Goal: Book appointment/travel/reservation

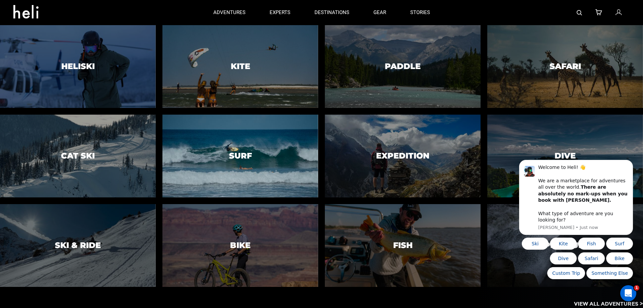
click at [245, 178] on div at bounding box center [240, 156] width 159 height 84
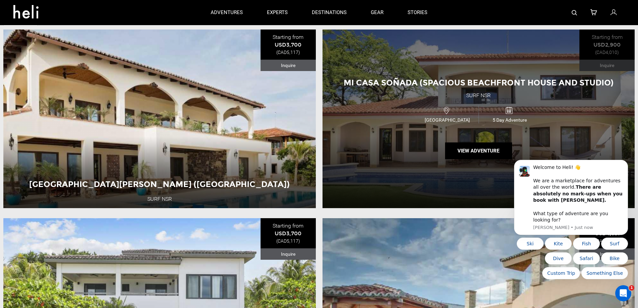
scroll to position [201, 0]
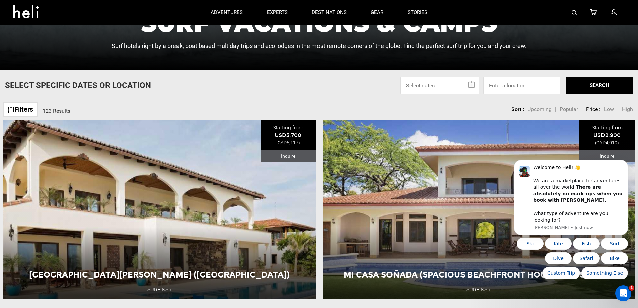
click at [414, 86] on input "text" at bounding box center [439, 85] width 79 height 17
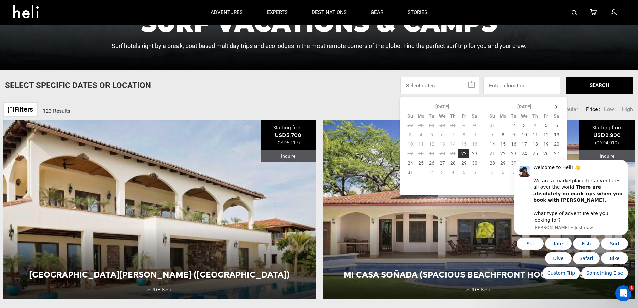
click at [552, 126] on body "Welcome to Heli! 👋 We are a marketplace for adventures all over the world. Ther…" at bounding box center [571, 202] width 129 height 169
click at [626, 163] on icon "Dismiss notification" at bounding box center [625, 162] width 2 height 2
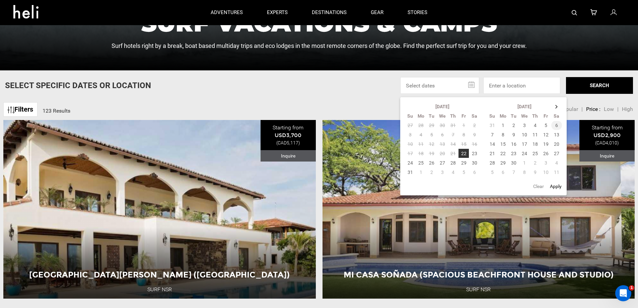
click at [556, 124] on td "6" at bounding box center [556, 125] width 11 height 9
click at [556, 134] on td "13" at bounding box center [556, 134] width 11 height 9
click at [556, 187] on button "Apply" at bounding box center [556, 186] width 16 height 12
type input "[DATE] - [DATE]"
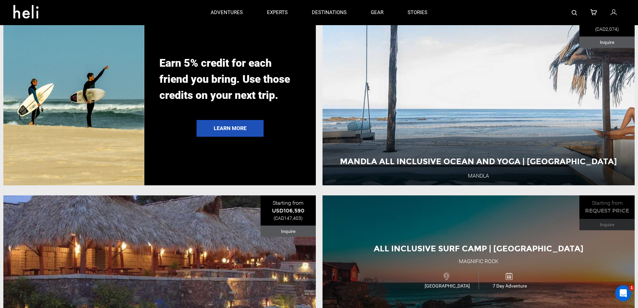
scroll to position [1607, 0]
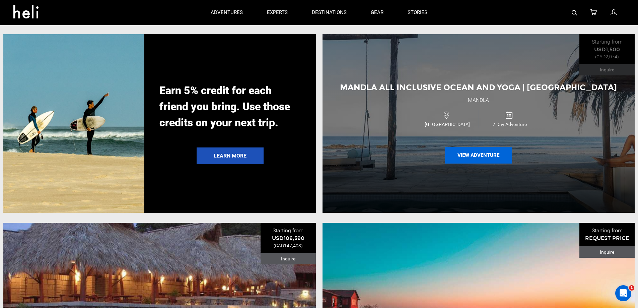
click at [468, 163] on button "View Adventure" at bounding box center [478, 155] width 67 height 17
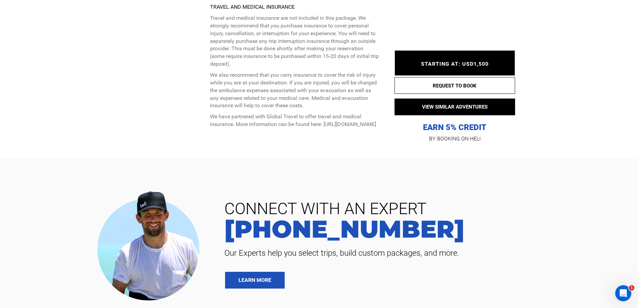
scroll to position [2042, 0]
